Goal: Task Accomplishment & Management: Use online tool/utility

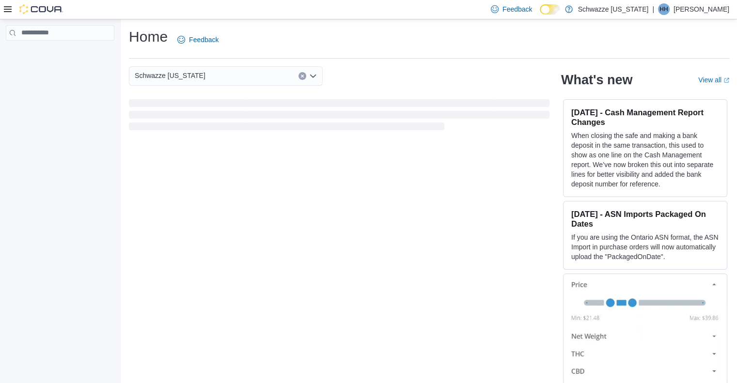
click at [286, 48] on div "Home Feedback" at bounding box center [429, 39] width 600 height 25
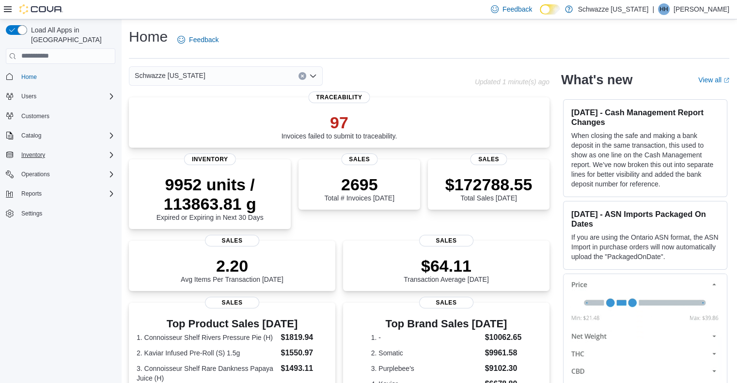
click at [68, 149] on div "Inventory" at bounding box center [66, 155] width 98 height 12
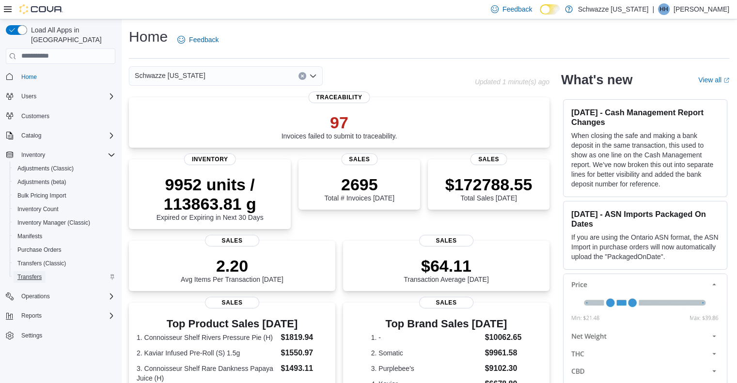
click at [33, 273] on span "Transfers" at bounding box center [29, 277] width 24 height 8
